Goal: Communication & Community: Answer question/provide support

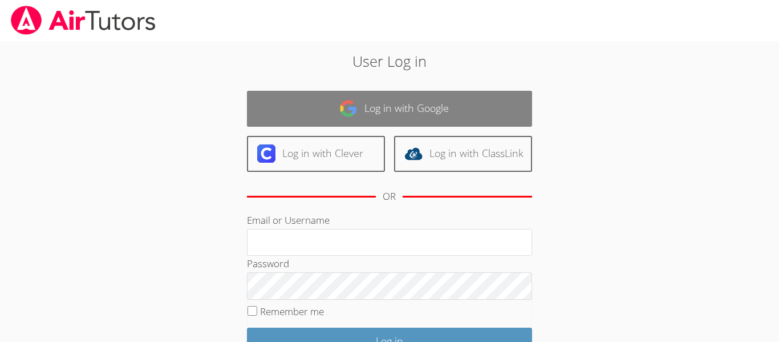
click at [336, 108] on link "Log in with Google" at bounding box center [389, 109] width 285 height 36
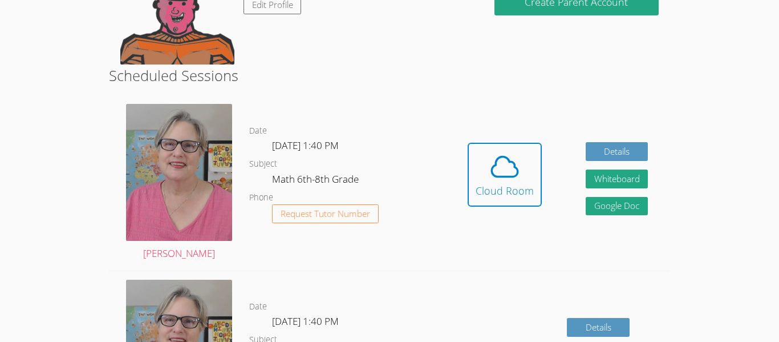
scroll to position [238, 0]
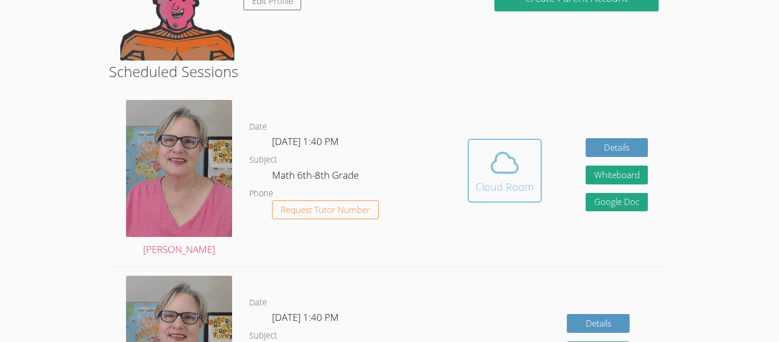
click at [532, 167] on span at bounding box center [505, 163] width 58 height 32
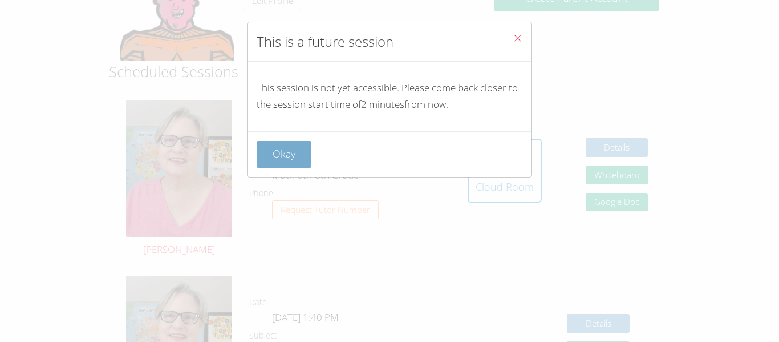
click at [290, 160] on button "Okay" at bounding box center [284, 154] width 55 height 27
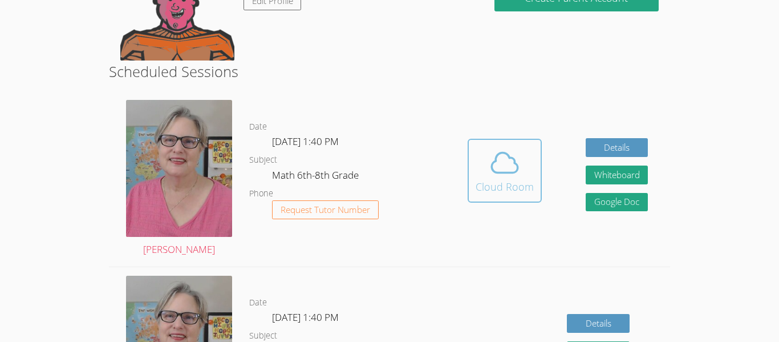
click at [480, 177] on span at bounding box center [505, 163] width 58 height 32
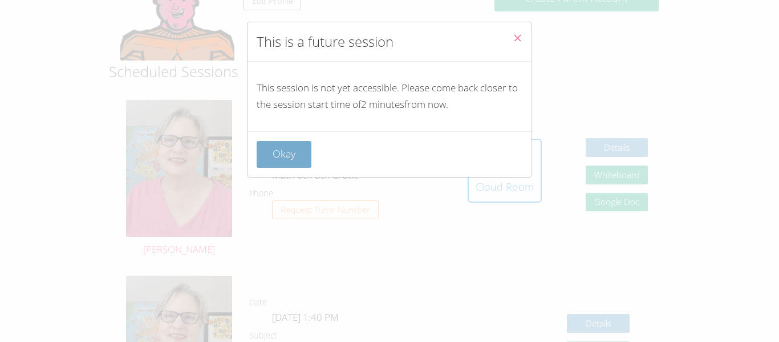
click at [274, 163] on button "Okay" at bounding box center [284, 154] width 55 height 27
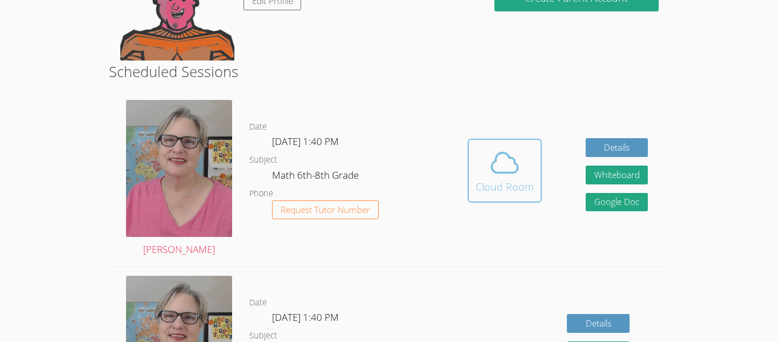
click at [502, 189] on div "Cloud Room" at bounding box center [505, 187] width 58 height 16
click at [502, 190] on div "Cloud Room" at bounding box center [505, 187] width 58 height 16
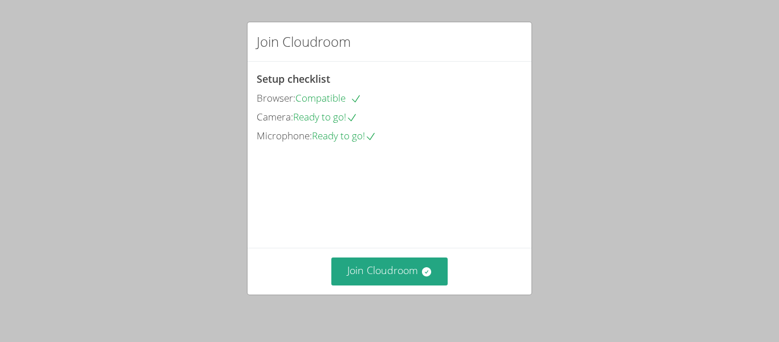
scroll to position [79, 0]
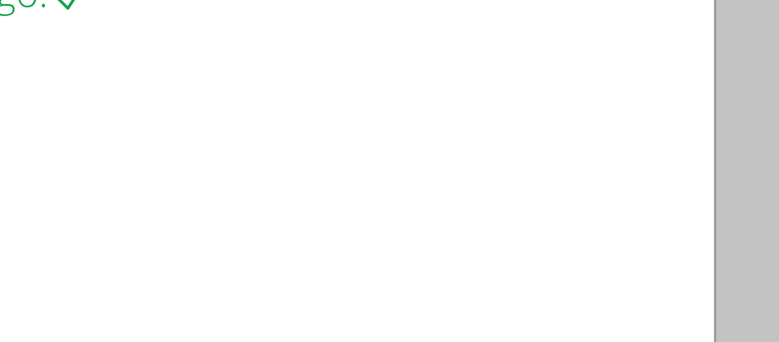
click at [428, 167] on video at bounding box center [342, 182] width 171 height 86
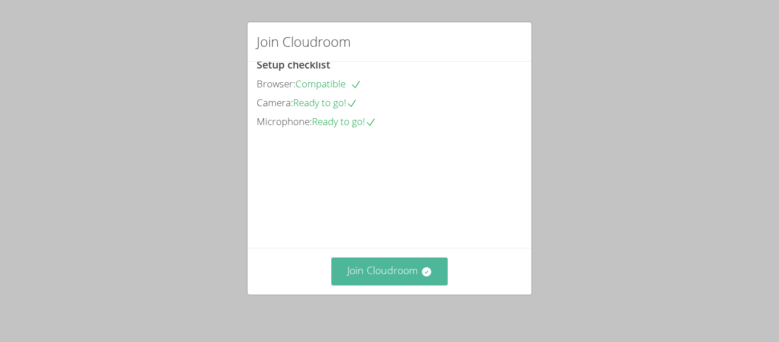
click at [370, 259] on button "Join Cloudroom" at bounding box center [389, 271] width 117 height 28
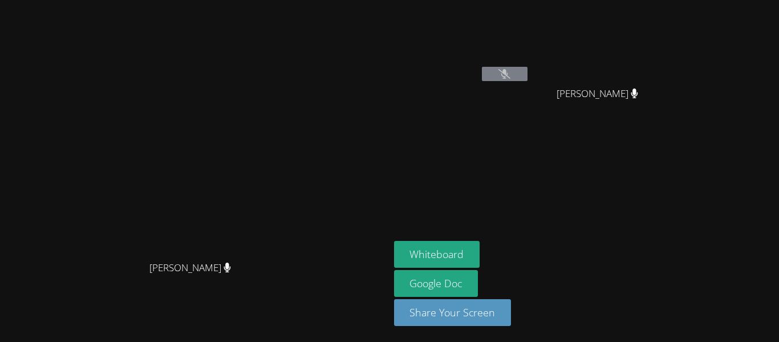
click at [528, 72] on button at bounding box center [505, 74] width 46 height 14
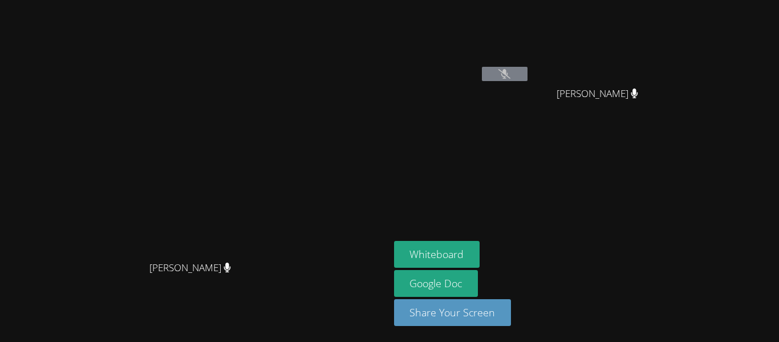
click at [528, 72] on button at bounding box center [505, 74] width 46 height 14
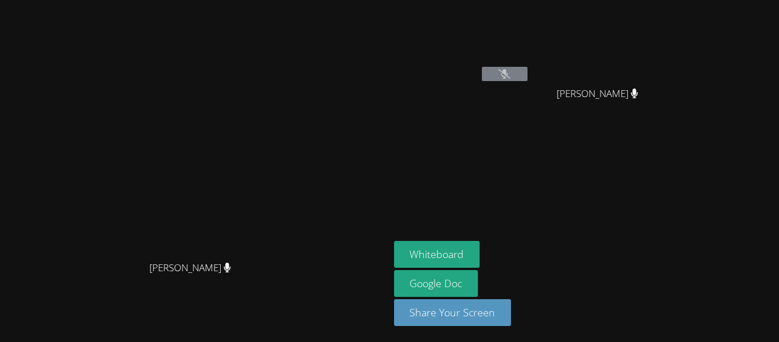
click at [528, 72] on button at bounding box center [505, 74] width 46 height 14
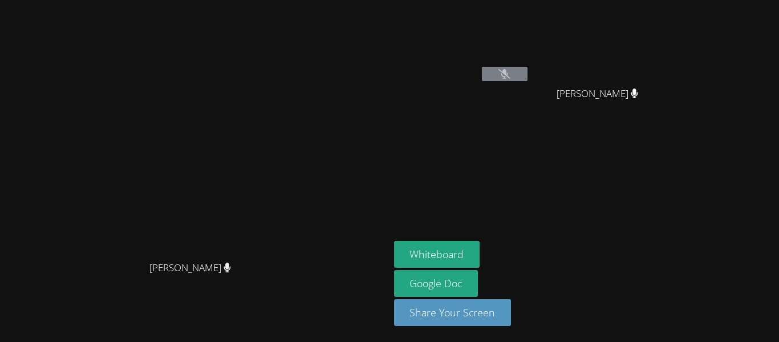
click at [528, 72] on button at bounding box center [505, 74] width 46 height 14
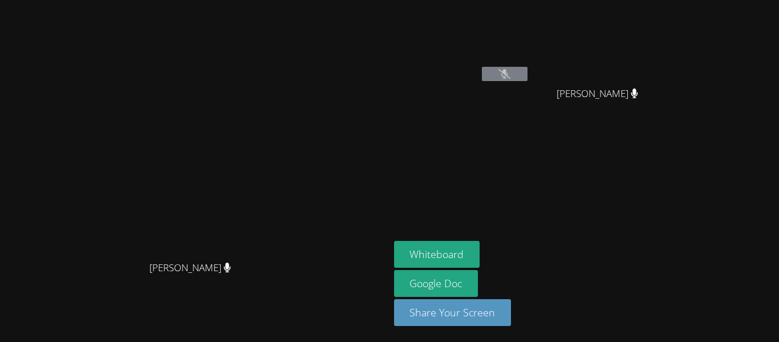
click at [528, 72] on button at bounding box center [505, 74] width 46 height 14
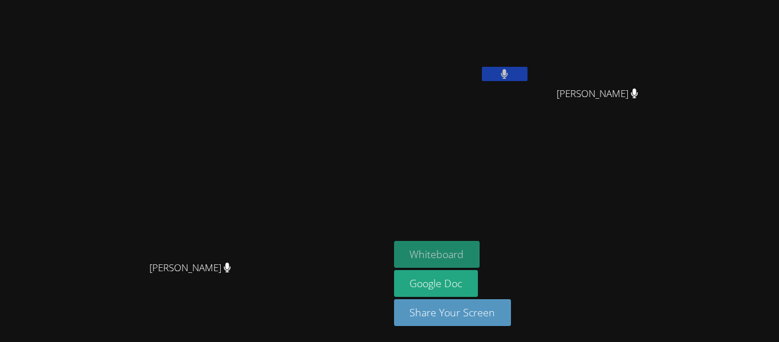
click at [480, 255] on button "Whiteboard" at bounding box center [437, 254] width 86 height 27
click at [670, 55] on video at bounding box center [602, 43] width 136 height 76
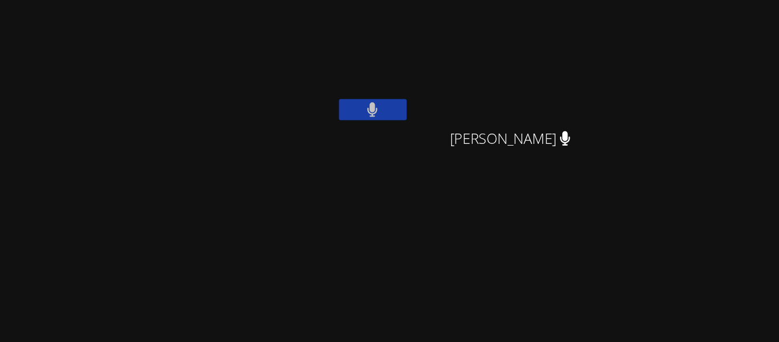
scroll to position [0, 0]
